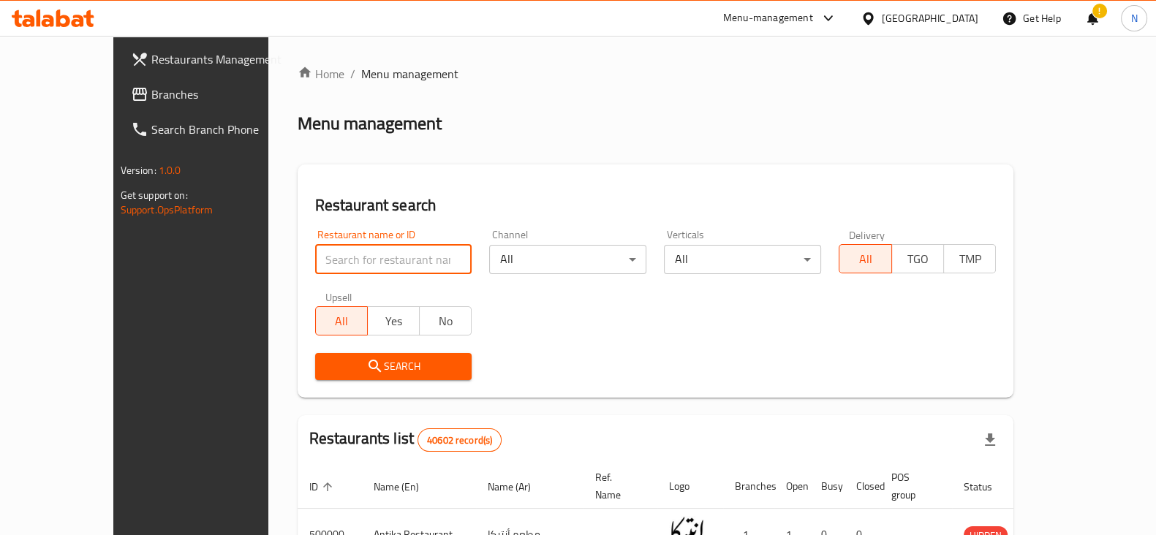
click at [315, 257] on input "search" at bounding box center [393, 259] width 157 height 29
paste input "701046"
type input "701046"
click button "Search" at bounding box center [393, 366] width 157 height 27
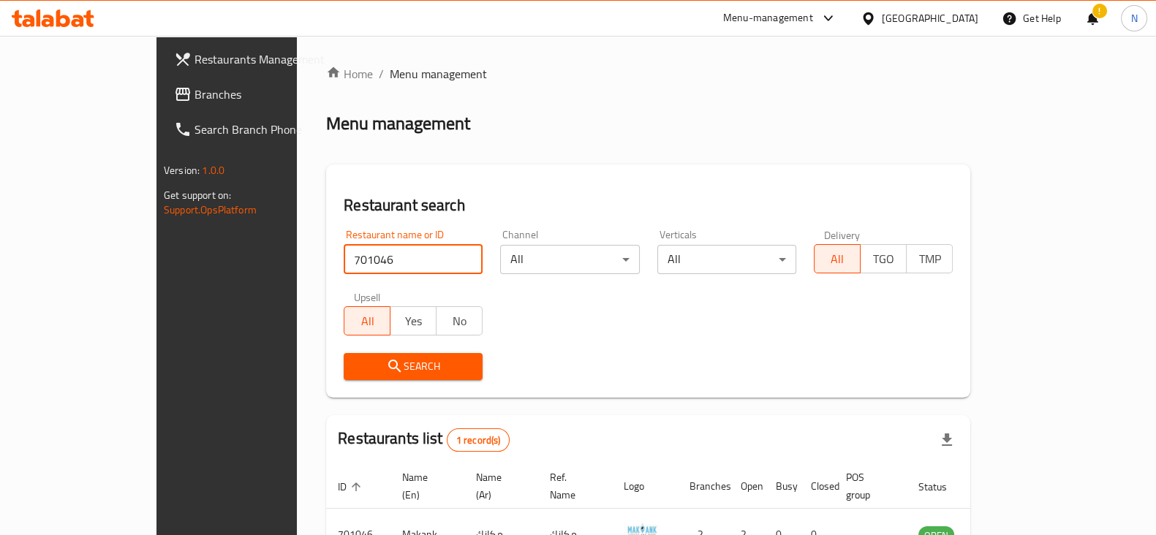
scroll to position [88, 0]
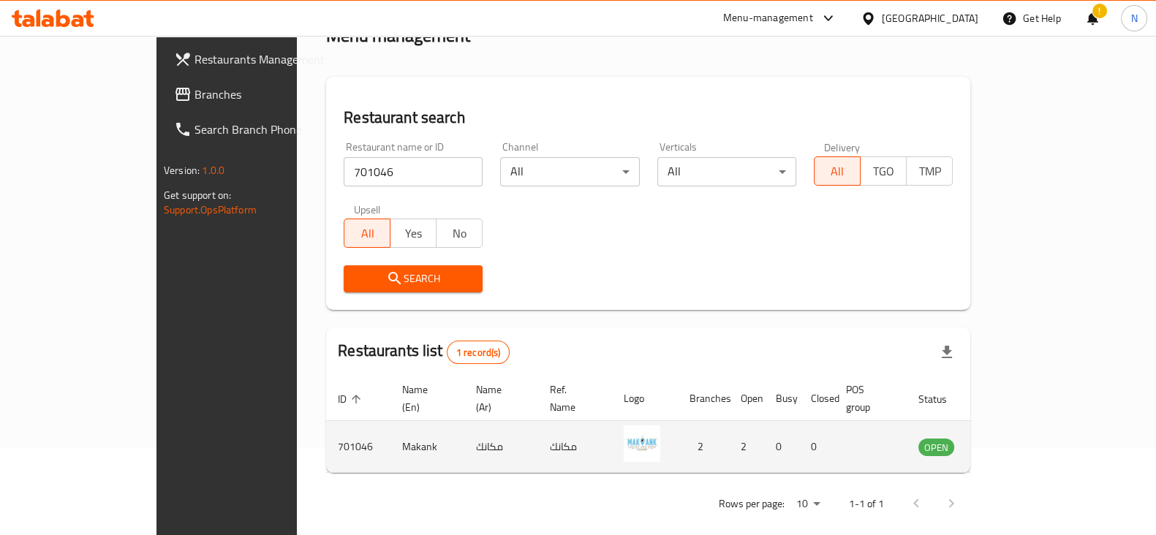
click at [1034, 429] on td "enhanced table" at bounding box center [1009, 447] width 50 height 52
click at [1012, 442] on icon "enhanced table" at bounding box center [1004, 448] width 16 height 12
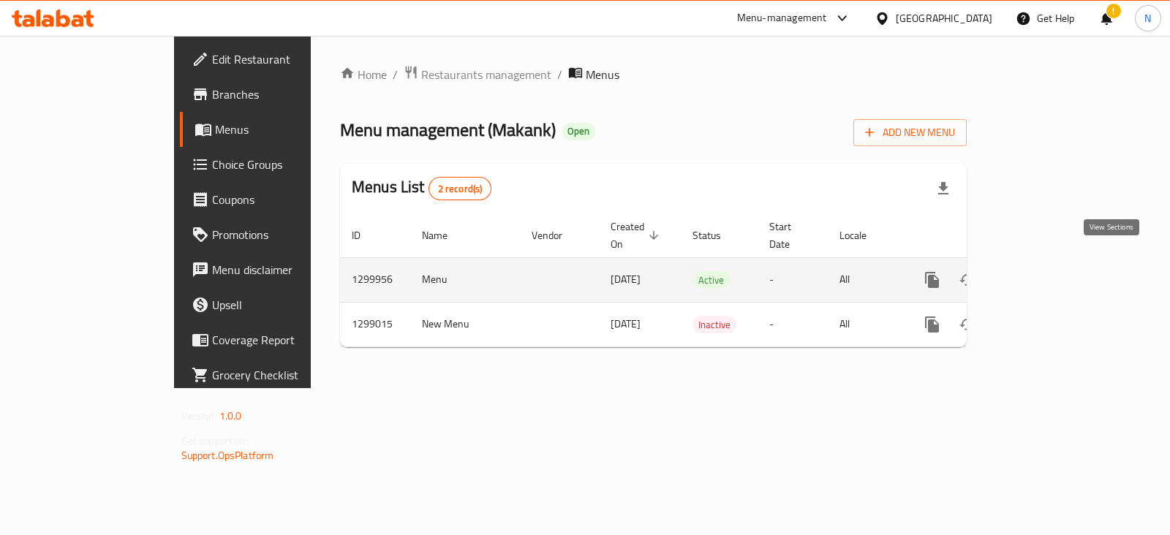
click at [1047, 271] on icon "enhanced table" at bounding box center [1038, 280] width 18 height 18
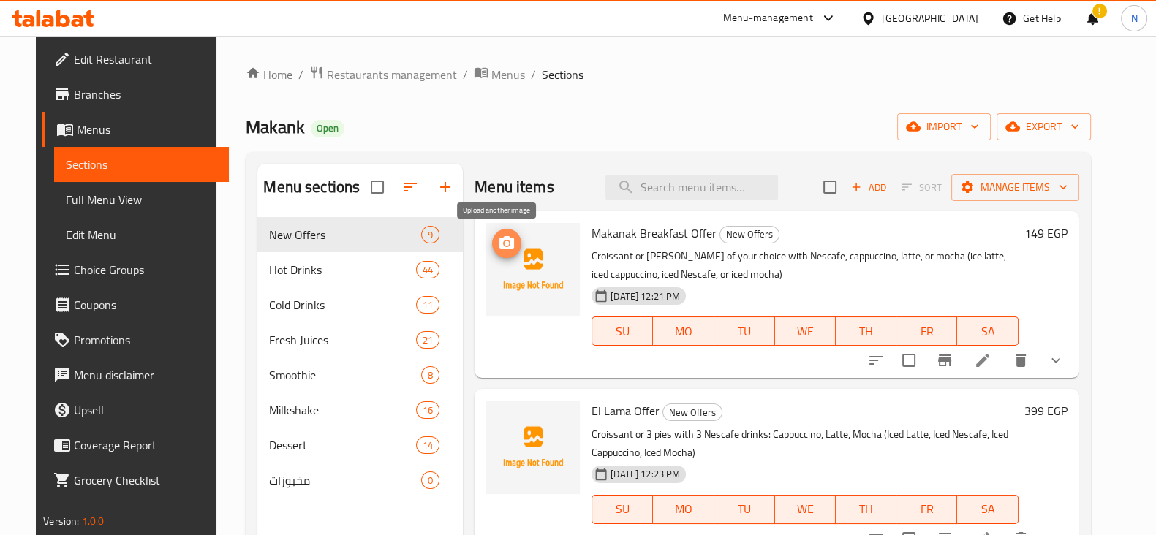
click at [492, 249] on span "upload picture" at bounding box center [506, 244] width 29 height 18
click at [686, 91] on div "Home / Restaurants management / Menus / Sections Makank Open import export Menu…" at bounding box center [668, 388] width 845 height 646
click at [391, 72] on span "Restaurants management" at bounding box center [392, 75] width 130 height 18
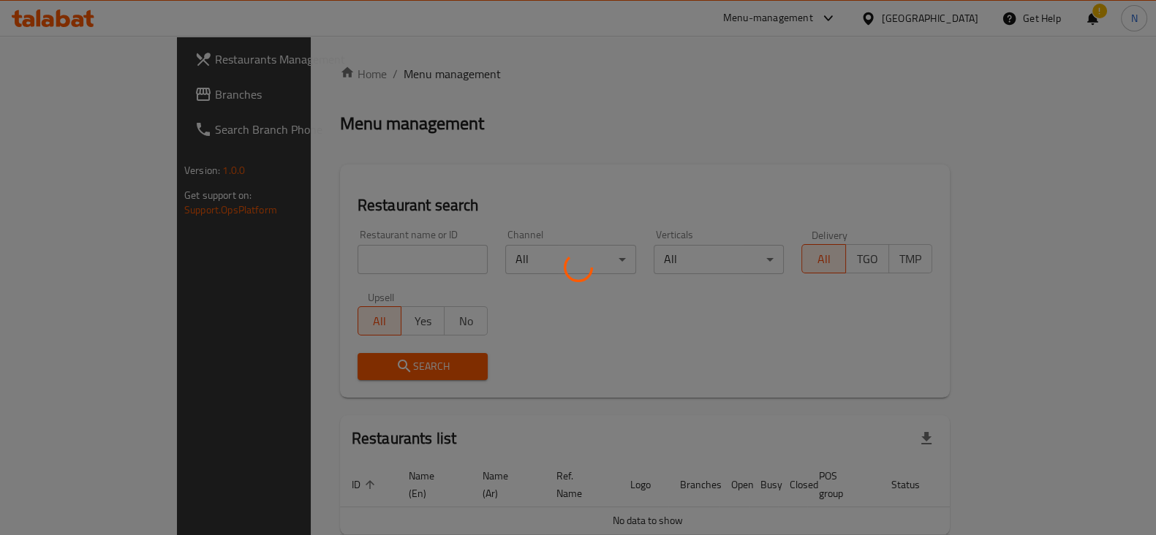
click at [368, 261] on div at bounding box center [578, 267] width 1156 height 535
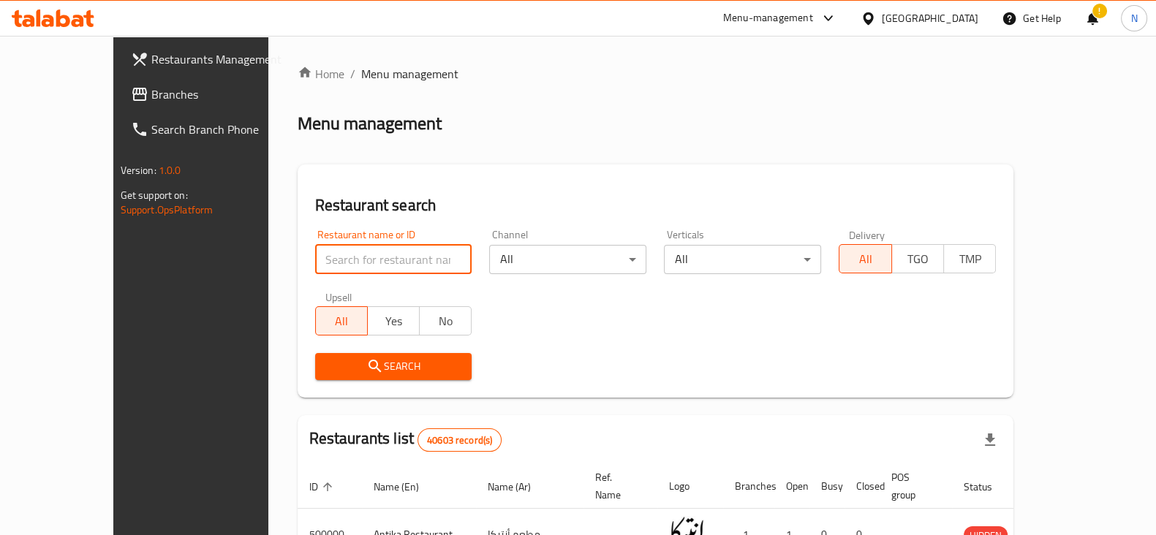
click at [368, 261] on input "search" at bounding box center [393, 259] width 157 height 29
paste input "699098"
type input "699098"
click button "Search" at bounding box center [393, 366] width 157 height 27
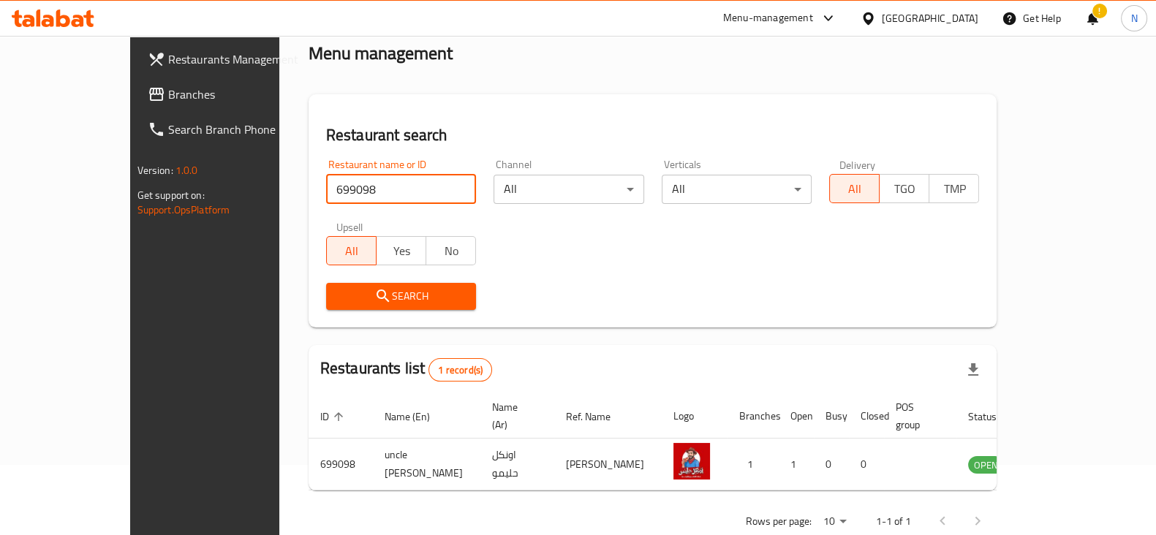
scroll to position [71, 0]
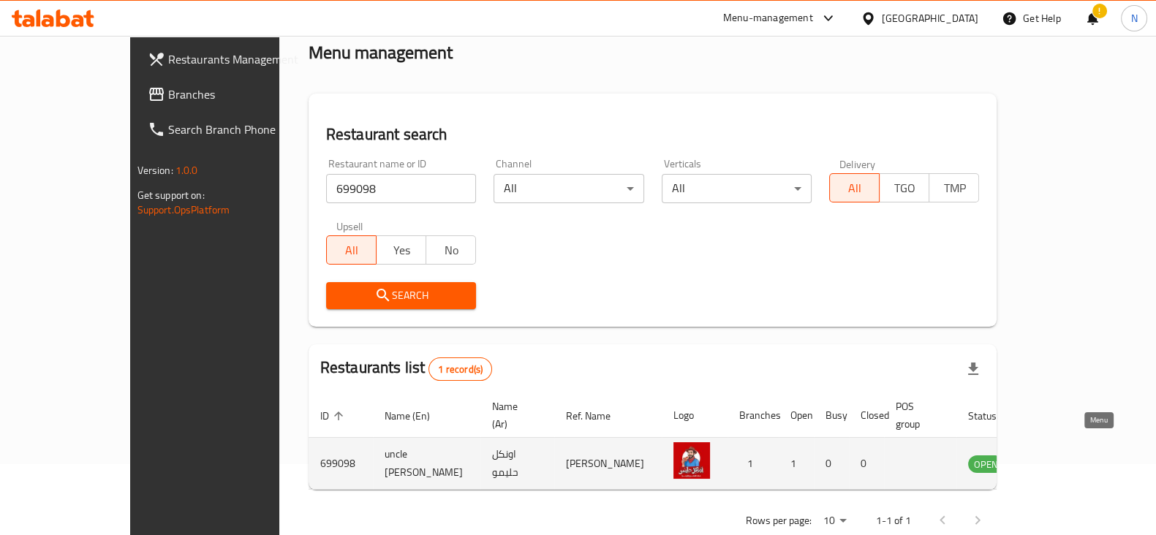
click at [1062, 459] on icon "enhanced table" at bounding box center [1054, 465] width 16 height 12
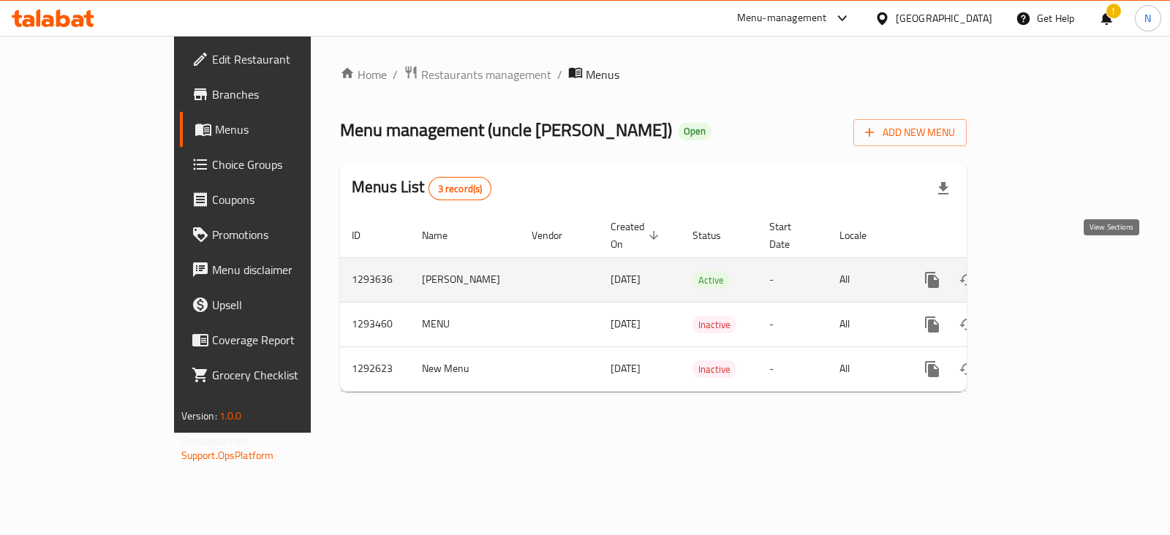
click at [1047, 271] on icon "enhanced table" at bounding box center [1038, 280] width 18 height 18
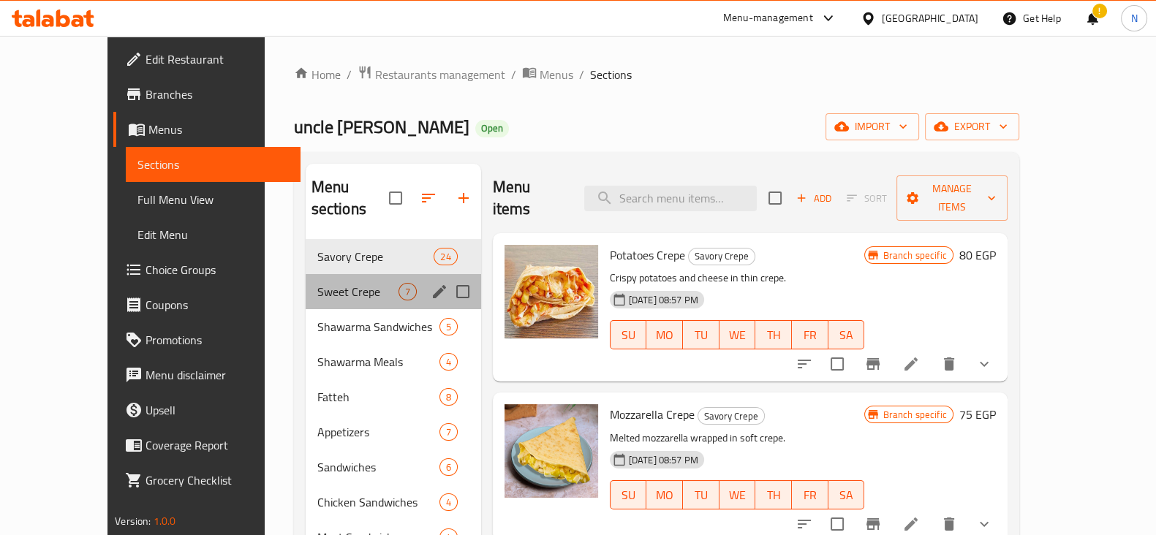
click at [314, 279] on div "Sweet Crepe 7" at bounding box center [394, 291] width 176 height 35
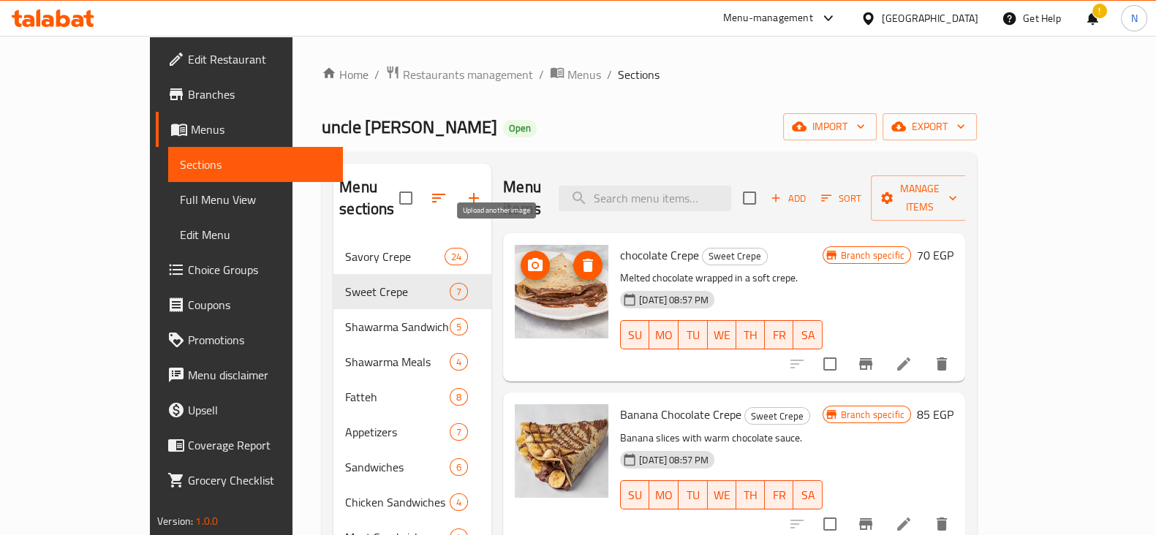
click at [521, 257] on span "upload picture" at bounding box center [535, 266] width 29 height 18
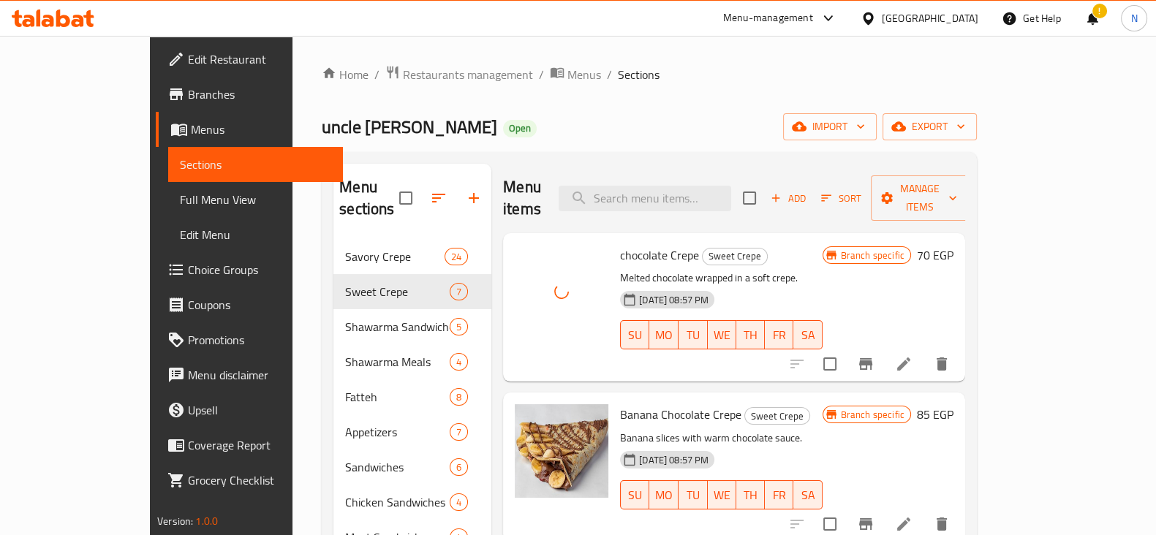
scroll to position [160, 0]
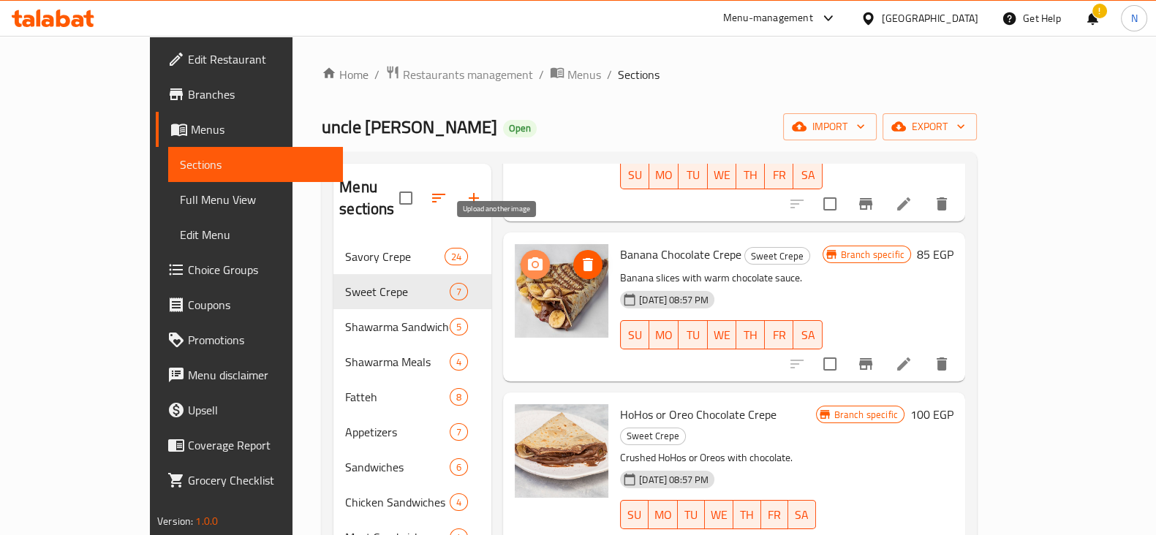
click at [527, 256] on icon "upload picture" at bounding box center [536, 265] width 18 height 18
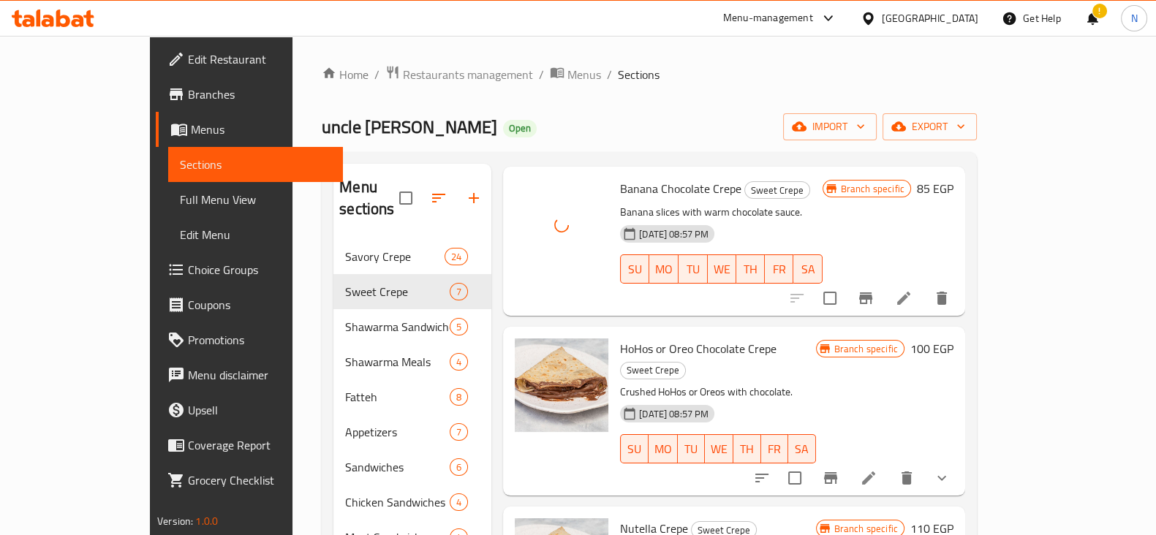
scroll to position [230, 0]
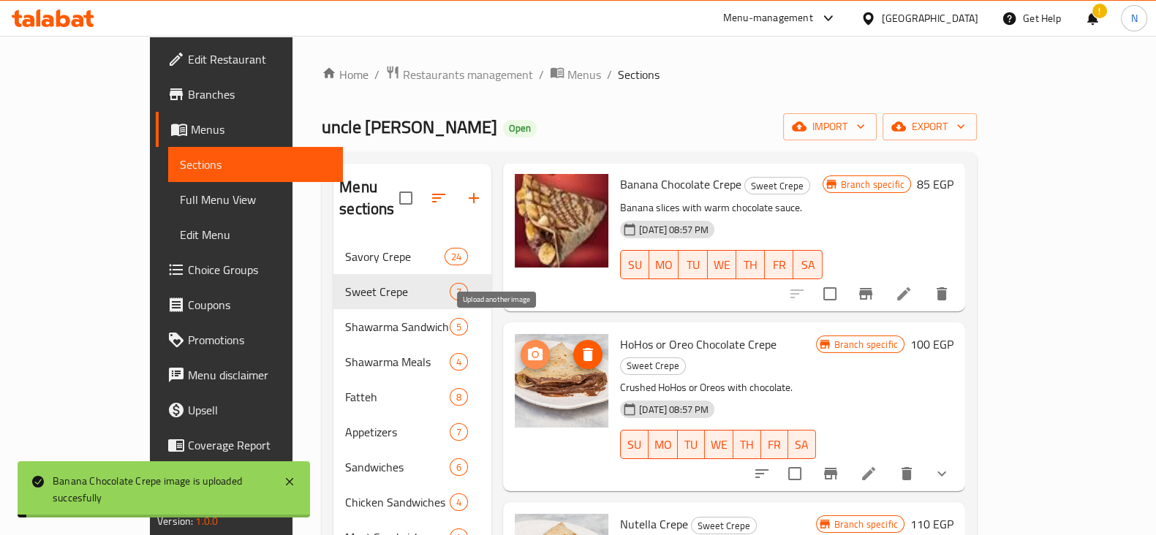
click at [521, 346] on span "upload picture" at bounding box center [535, 355] width 29 height 18
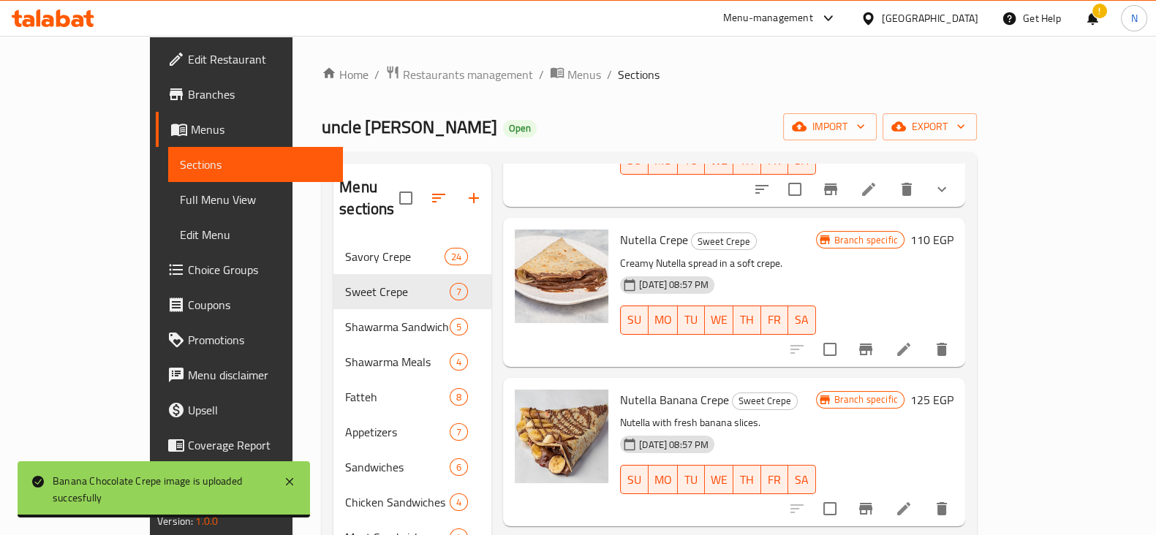
scroll to position [520, 0]
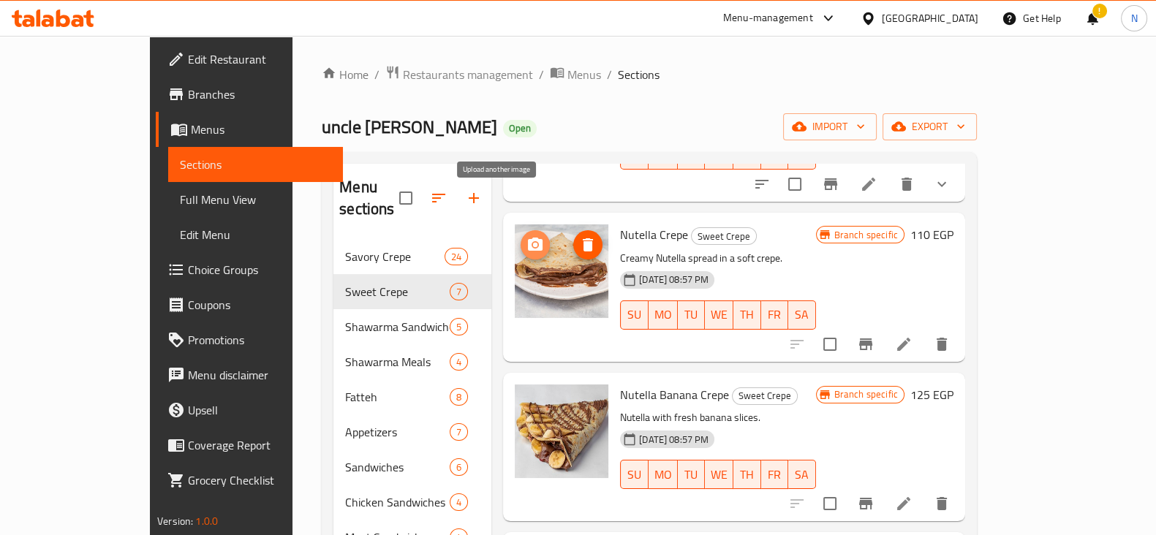
click at [528, 238] on icon "upload picture" at bounding box center [535, 244] width 15 height 13
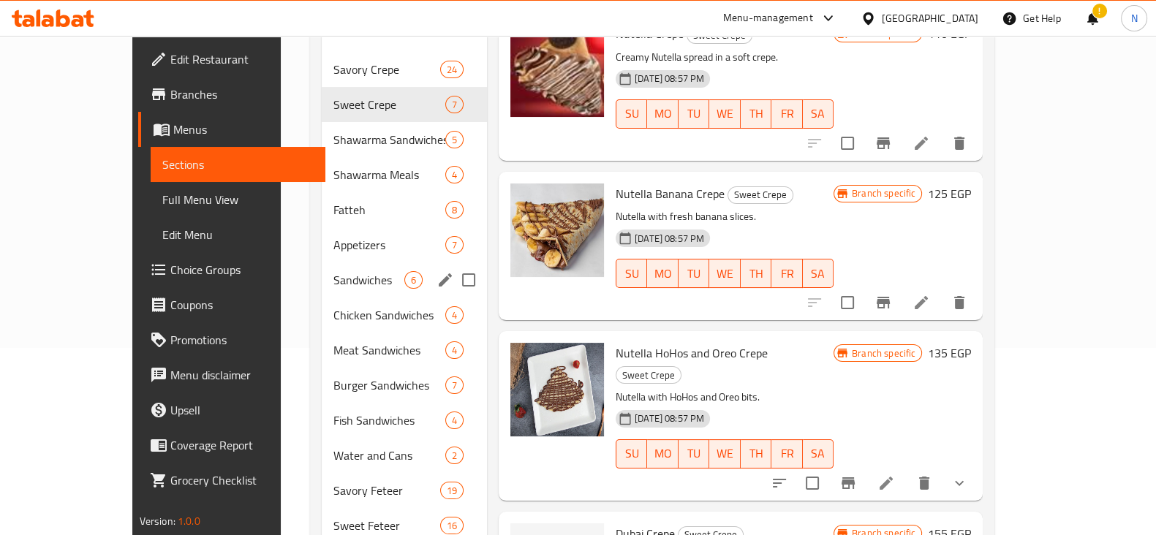
scroll to position [83, 0]
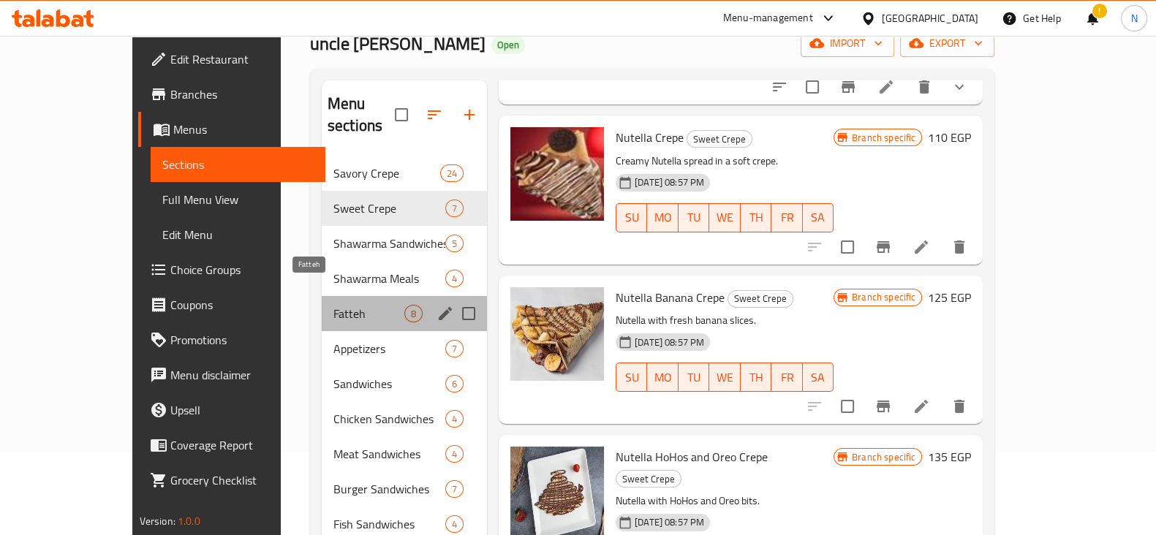
click at [333, 305] on span "Fatteh" at bounding box center [368, 314] width 71 height 18
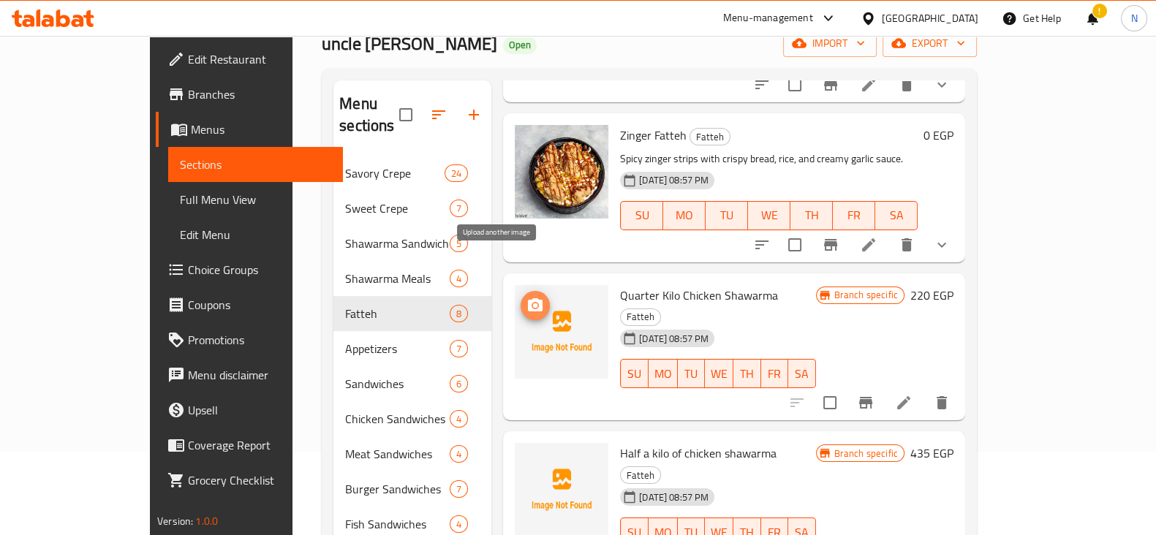
click at [521, 297] on span "upload picture" at bounding box center [535, 306] width 29 height 18
